Goal: Task Accomplishment & Management: Complete application form

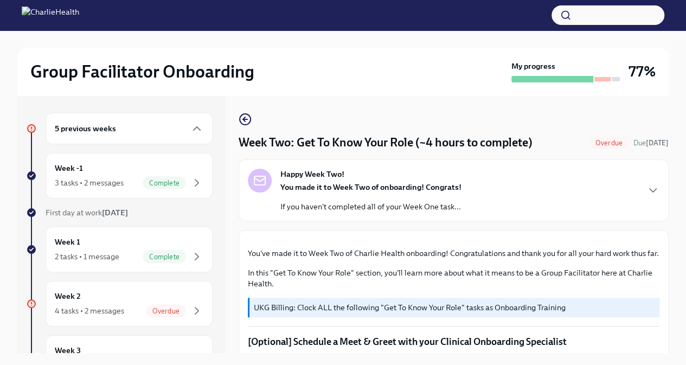
scroll to position [845, 0]
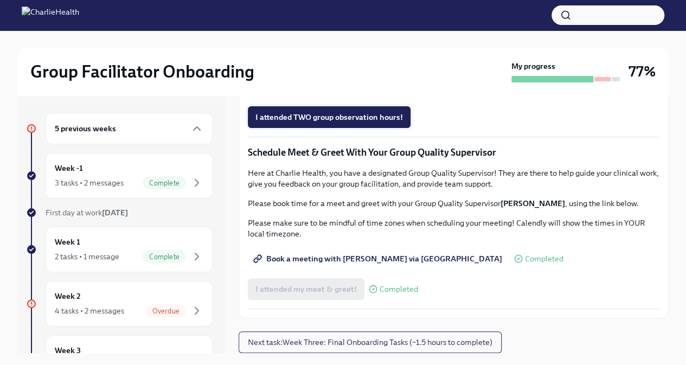
click at [298, 123] on span "I attended TWO group observation hours!" at bounding box center [329, 117] width 148 height 11
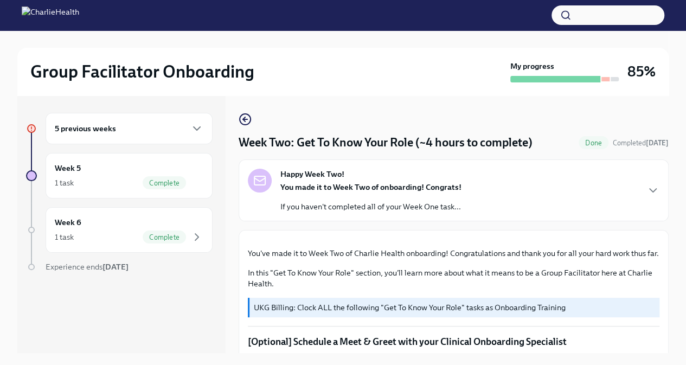
click at [162, 124] on div "5 previous weeks" at bounding box center [129, 128] width 149 height 13
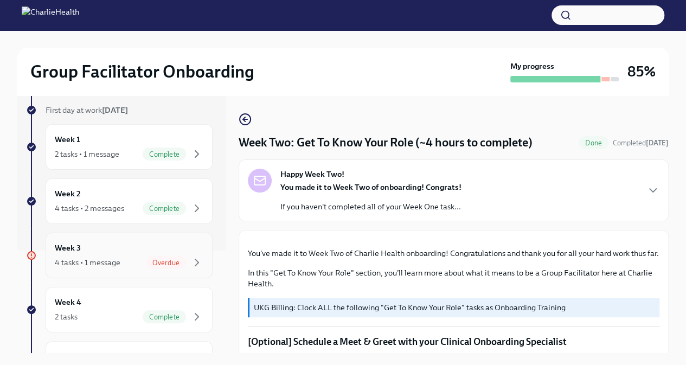
scroll to position [103, 0]
click at [95, 261] on div "4 tasks • 1 message" at bounding box center [88, 262] width 66 height 11
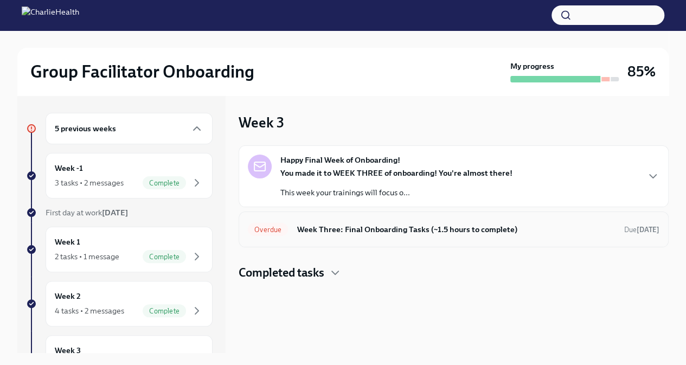
click at [346, 232] on h6 "Week Three: Final Onboarding Tasks (~1.5 hours to complete)" at bounding box center [456, 229] width 319 height 12
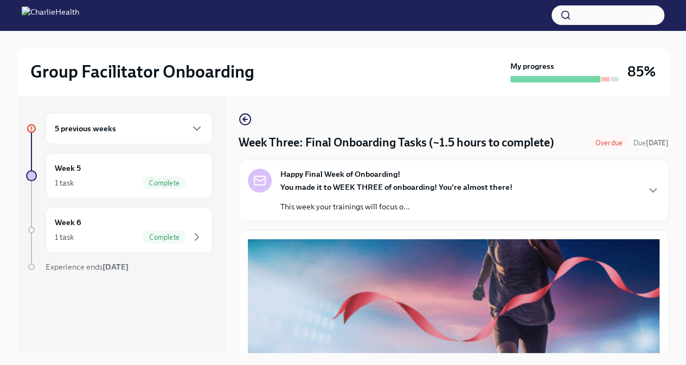
click at [159, 126] on div "5 previous weeks" at bounding box center [129, 128] width 149 height 13
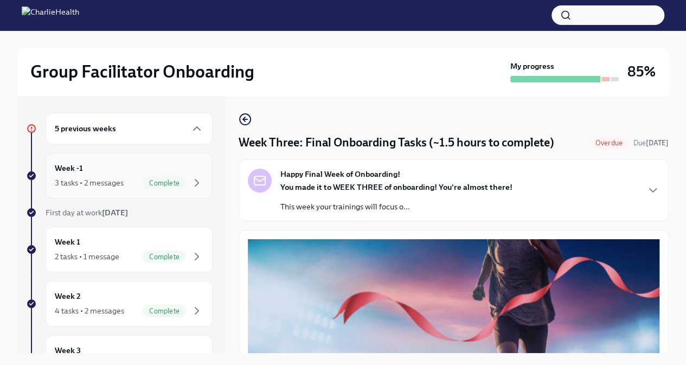
click at [116, 165] on div "Week -1 3 tasks • 2 messages Complete" at bounding box center [129, 175] width 149 height 27
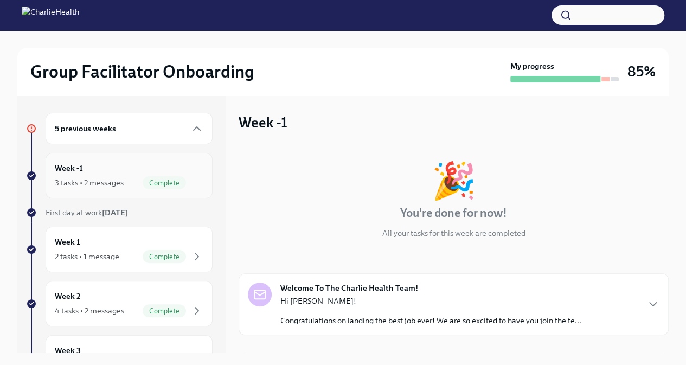
click at [119, 185] on div "3 tasks • 2 messages" at bounding box center [89, 182] width 69 height 11
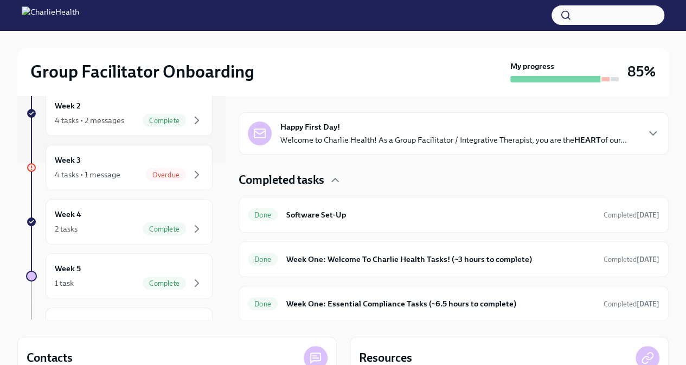
scroll to position [157, 0]
click at [157, 216] on div "Week 4 2 tasks Complete" at bounding box center [129, 221] width 149 height 27
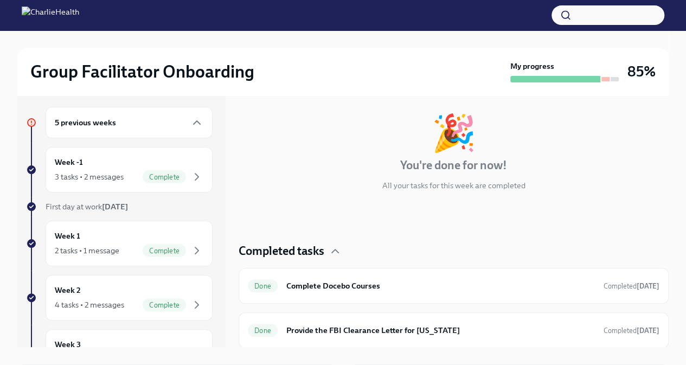
scroll to position [5, 0]
click at [163, 179] on span "Complete" at bounding box center [164, 178] width 43 height 8
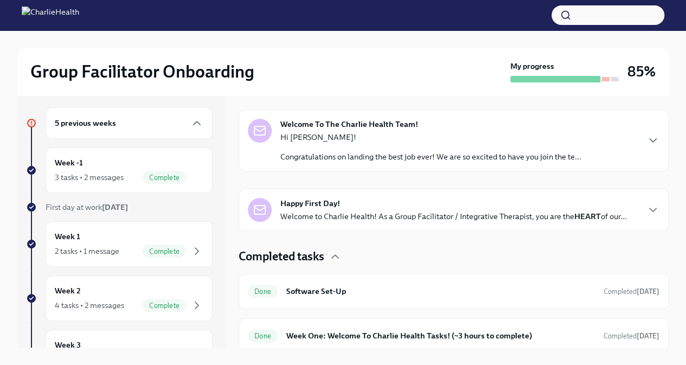
scroll to position [207, 0]
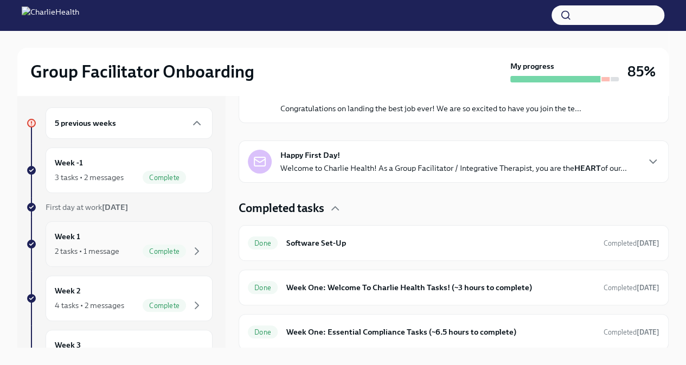
click at [110, 242] on div "Week 1 2 tasks • 1 message Complete" at bounding box center [129, 243] width 149 height 27
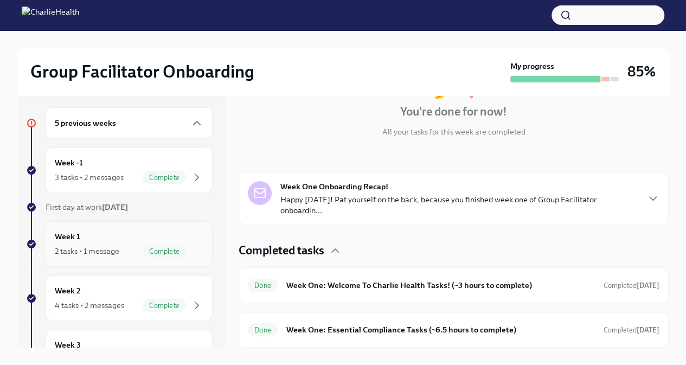
scroll to position [94, 0]
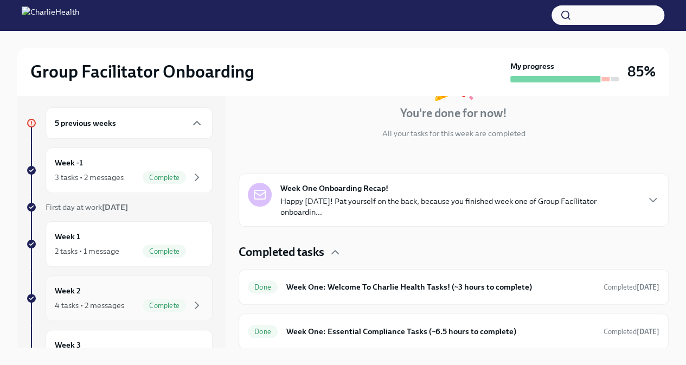
click at [101, 302] on div "4 tasks • 2 messages" at bounding box center [89, 305] width 69 height 11
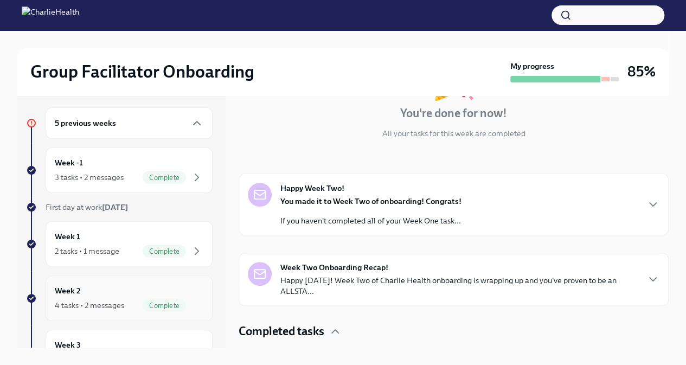
scroll to position [207, 0]
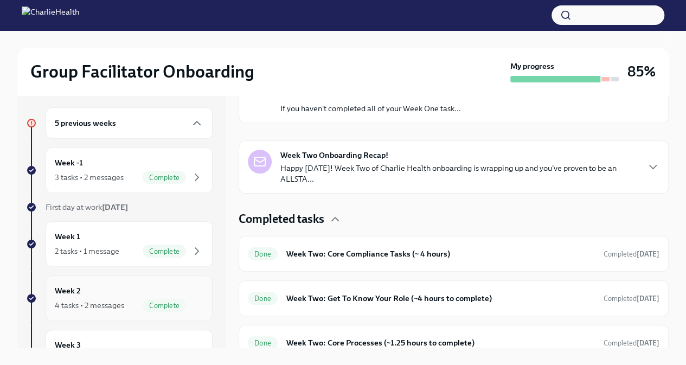
click at [172, 309] on div "Complete" at bounding box center [164, 305] width 43 height 13
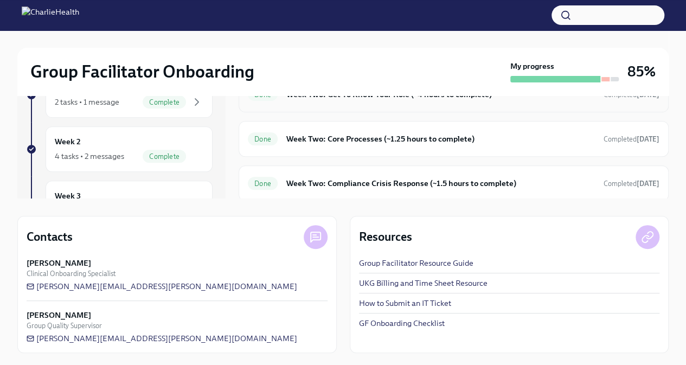
scroll to position [155, 0]
click at [405, 284] on link "UKG Billing and Time Sheet Resource" at bounding box center [423, 282] width 129 height 11
